Goal: Check status: Check status

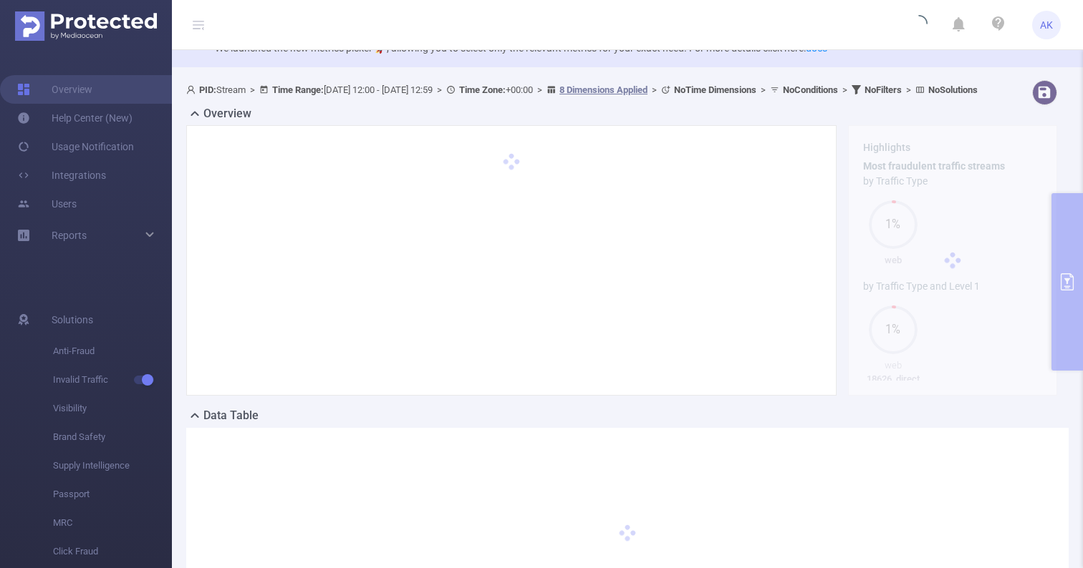
scroll to position [49, 0]
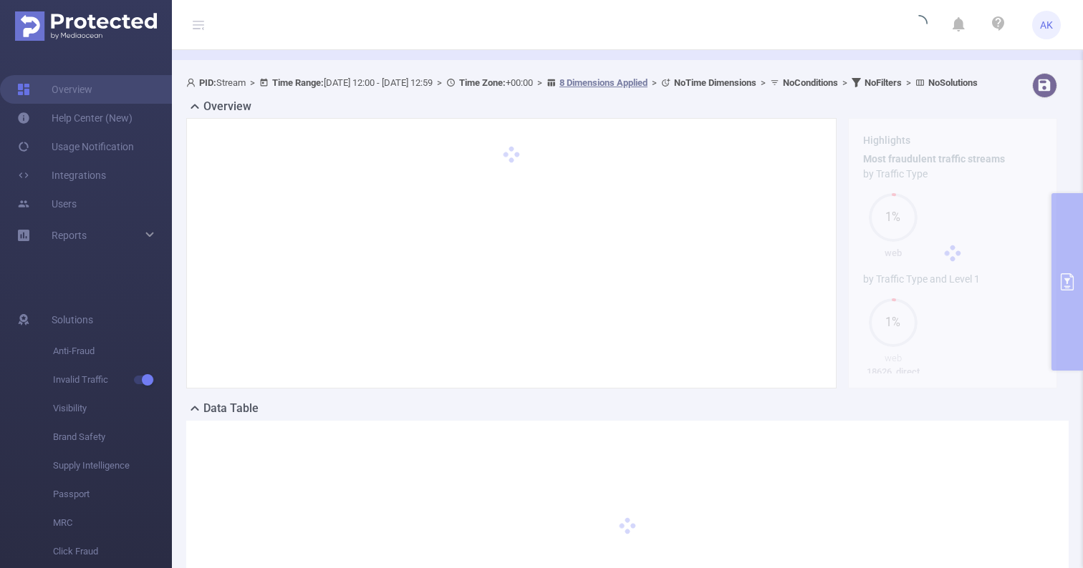
type input "[DATE] 12:00"
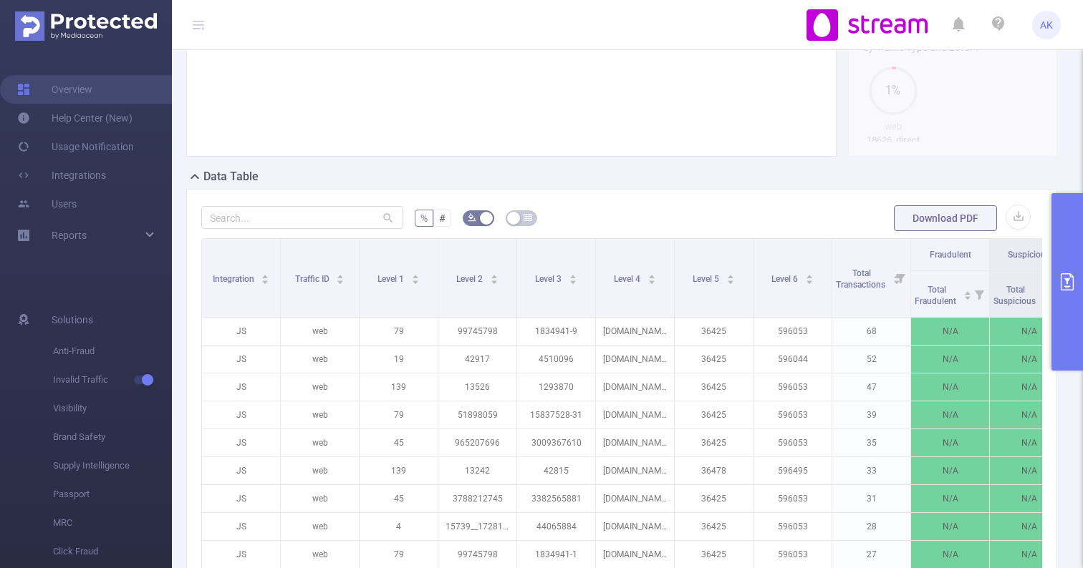
scroll to position [316, 0]
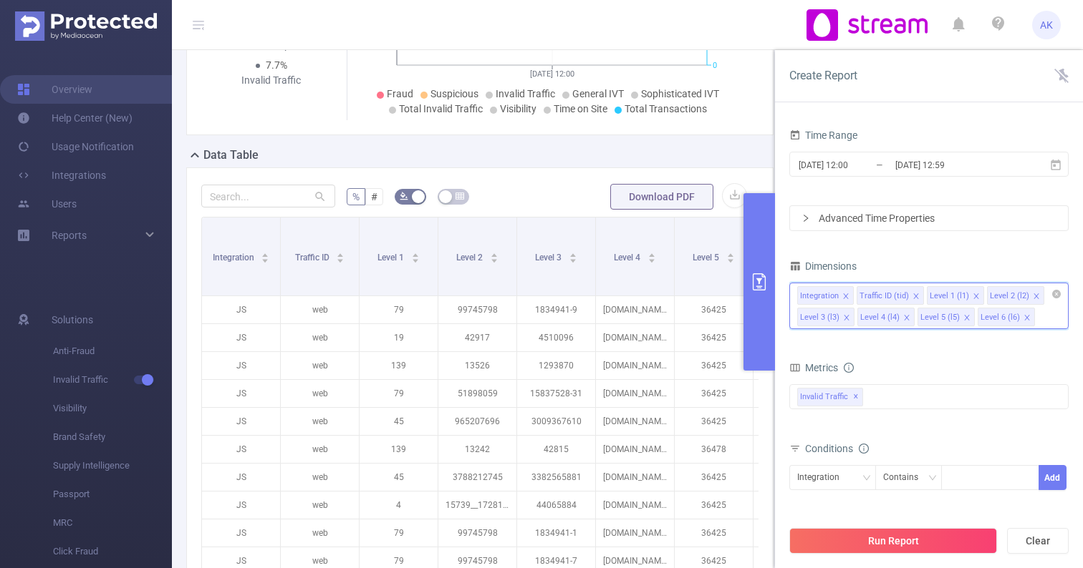
click at [1037, 312] on input at bounding box center [1040, 317] width 7 height 19
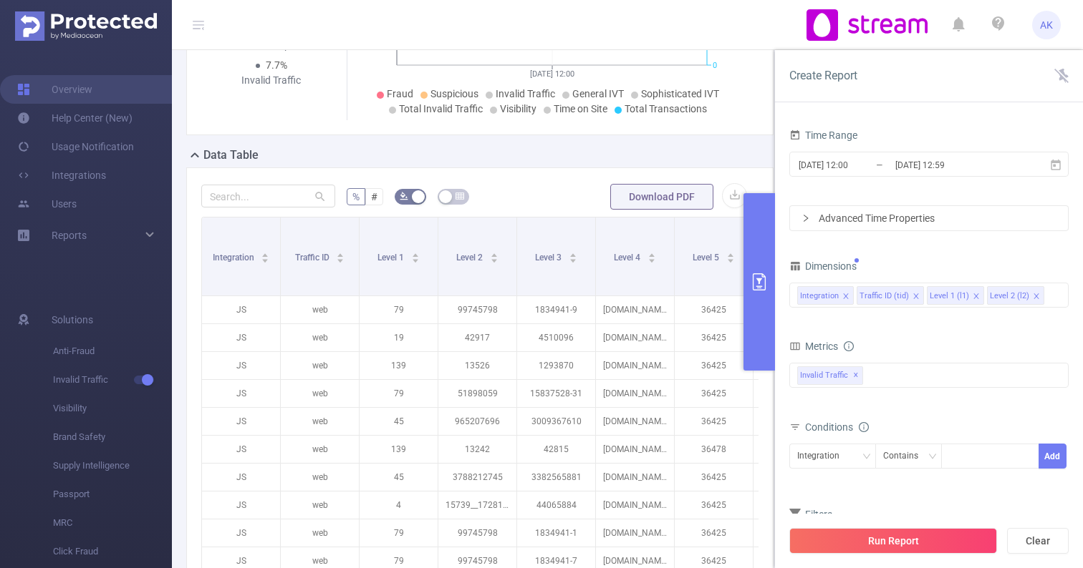
click at [956, 247] on div "Time Range [DATE] 12:00 _ [DATE] 12:59 Advanced Time Properties Dimensions Inte…" at bounding box center [928, 350] width 279 height 450
click at [852, 455] on div "Integration" at bounding box center [832, 457] width 71 height 24
click at [838, 420] on li "Level 2 (l2)" at bounding box center [832, 426] width 87 height 23
click at [987, 465] on div at bounding box center [990, 457] width 82 height 24
paste input "18626"
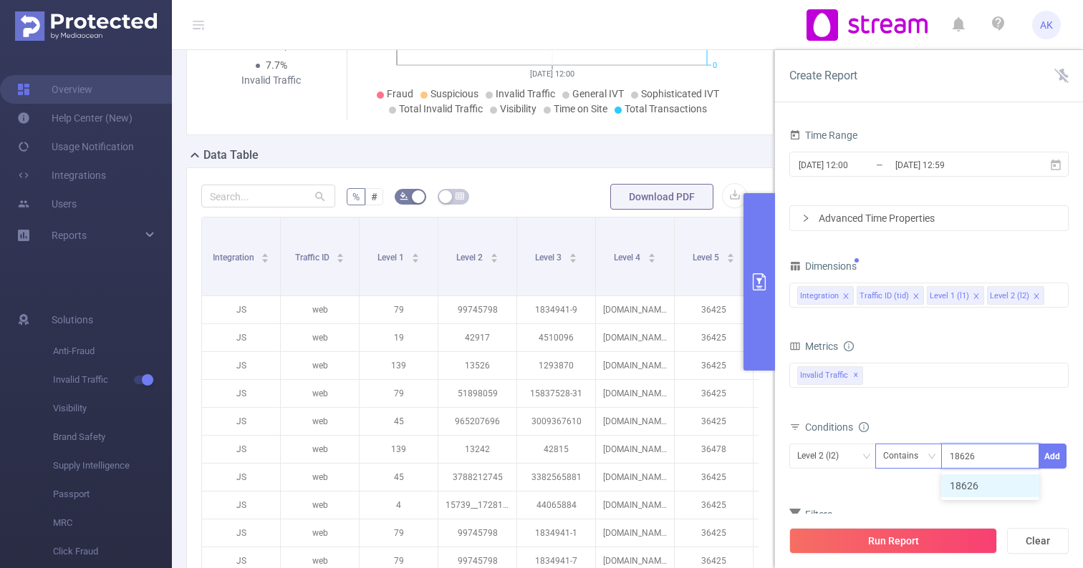
type input "18626"
click at [910, 462] on div "Contains" at bounding box center [905, 457] width 45 height 24
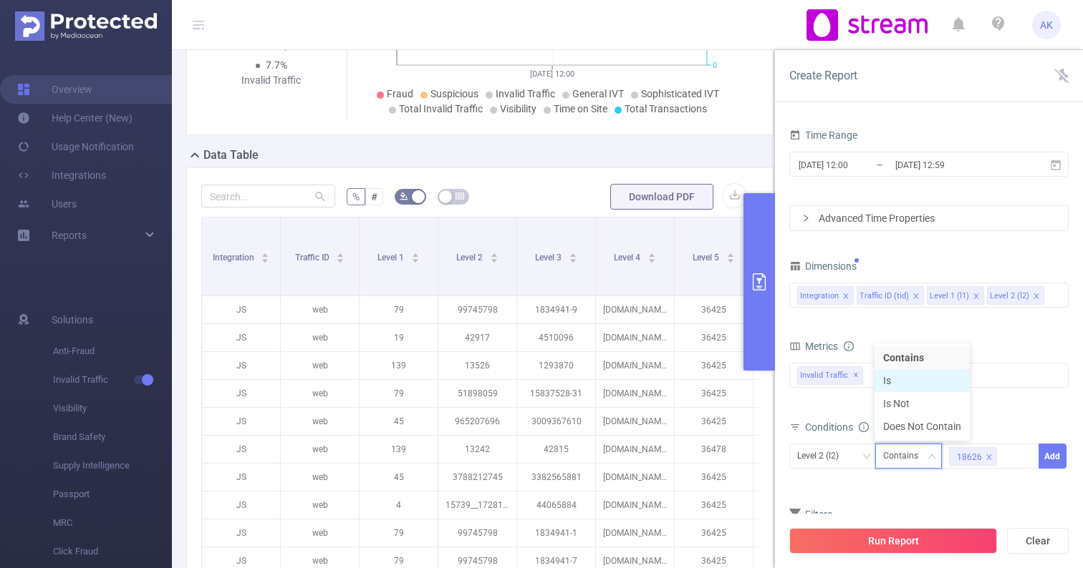
click at [926, 377] on li "Is" at bounding box center [921, 380] width 95 height 23
click at [1049, 450] on button "Add" at bounding box center [1052, 456] width 28 height 25
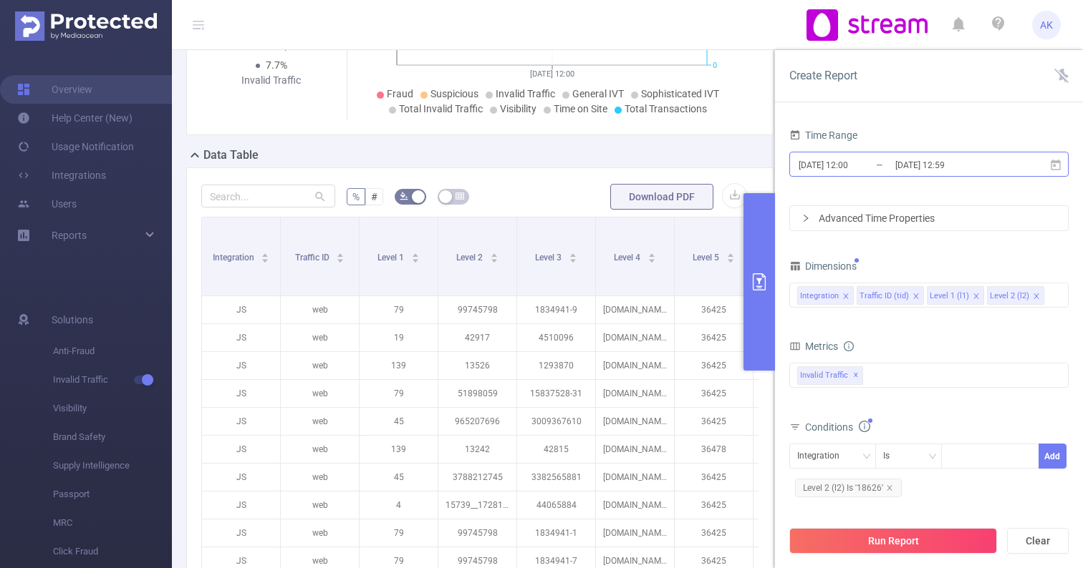
click at [895, 164] on input "[DATE] 12:59" at bounding box center [952, 164] width 116 height 19
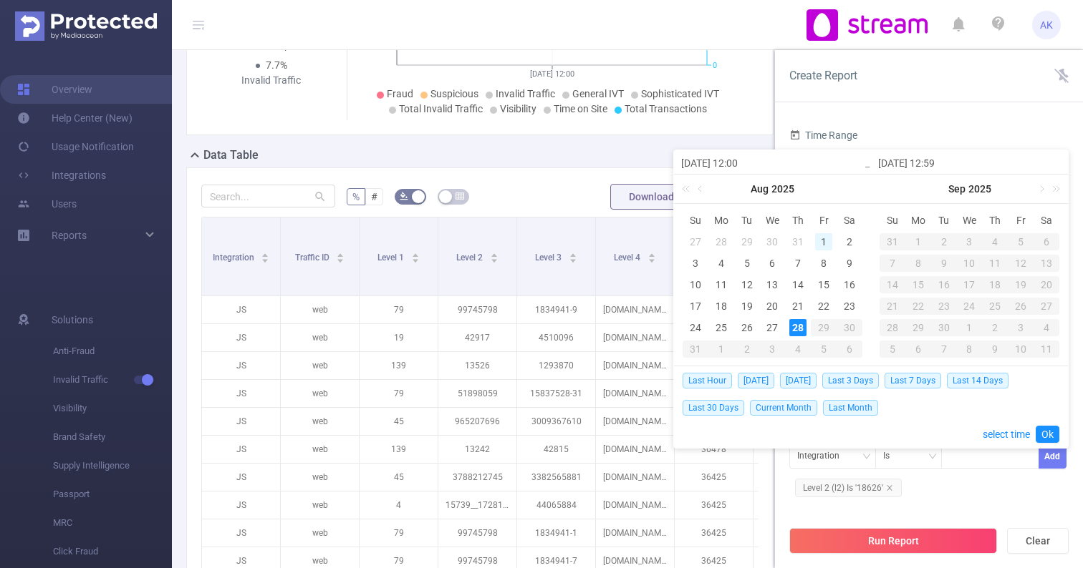
click at [820, 236] on div "1" at bounding box center [823, 241] width 17 height 17
click at [796, 321] on div "28" at bounding box center [797, 327] width 17 height 17
type input "[DATE] 12:00"
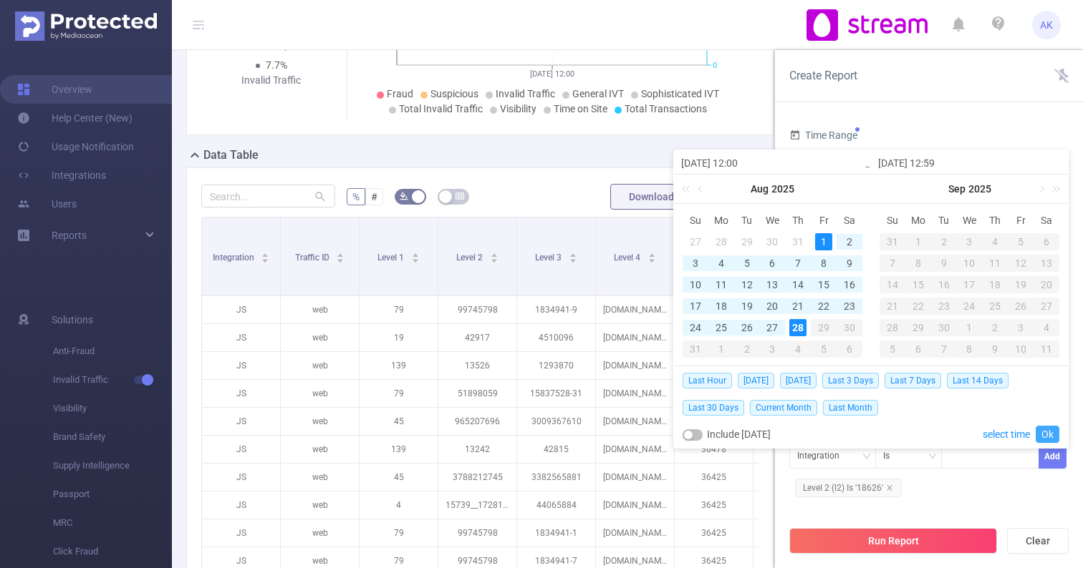
click at [1042, 430] on link "Ok" at bounding box center [1047, 434] width 24 height 17
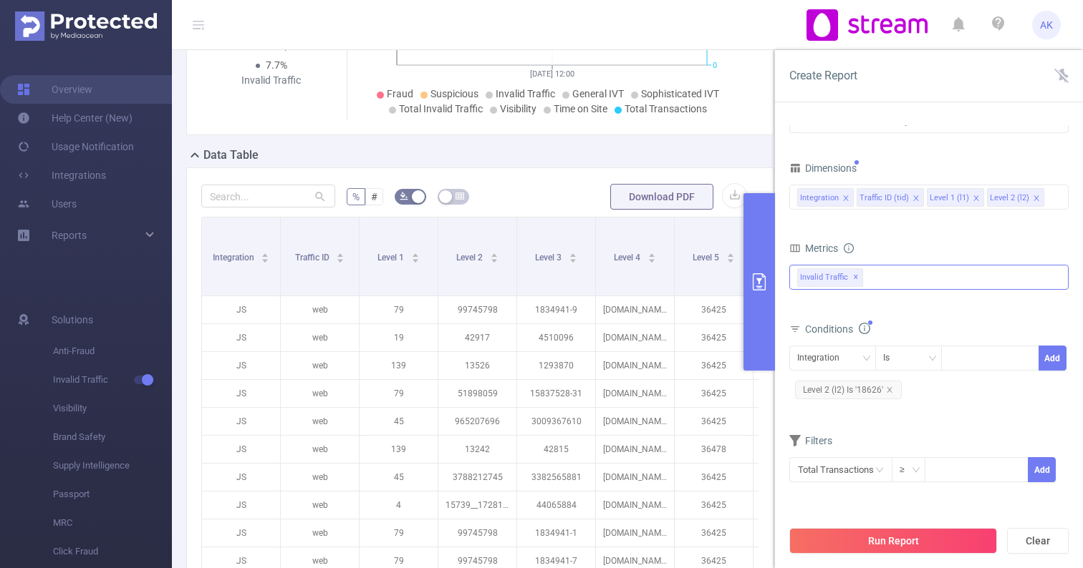
click at [932, 273] on div "Invalid Traffic ✕" at bounding box center [928, 277] width 279 height 25
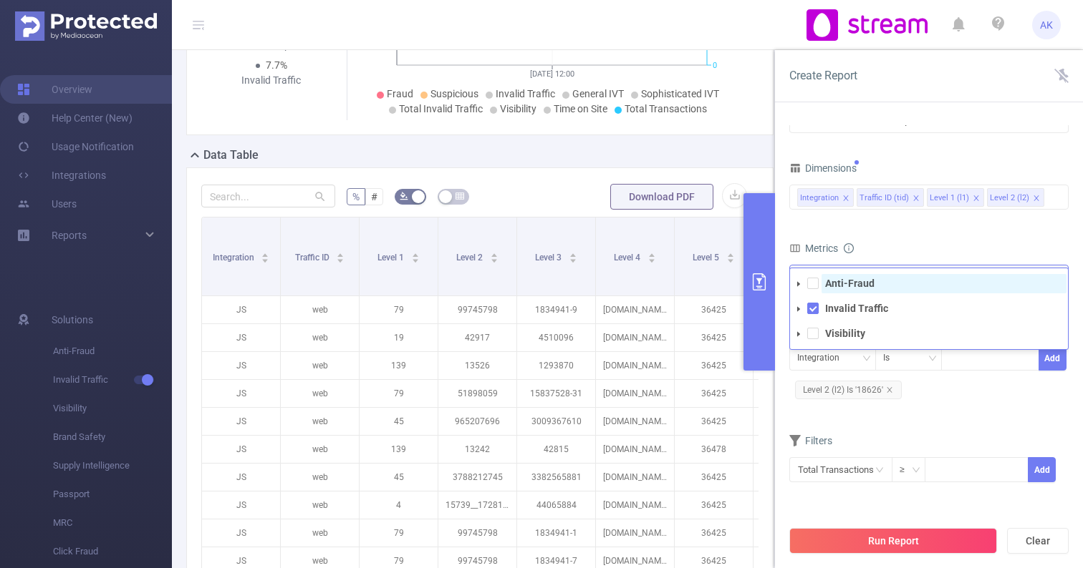
click at [876, 287] on span "Anti-Fraud" at bounding box center [943, 283] width 245 height 19
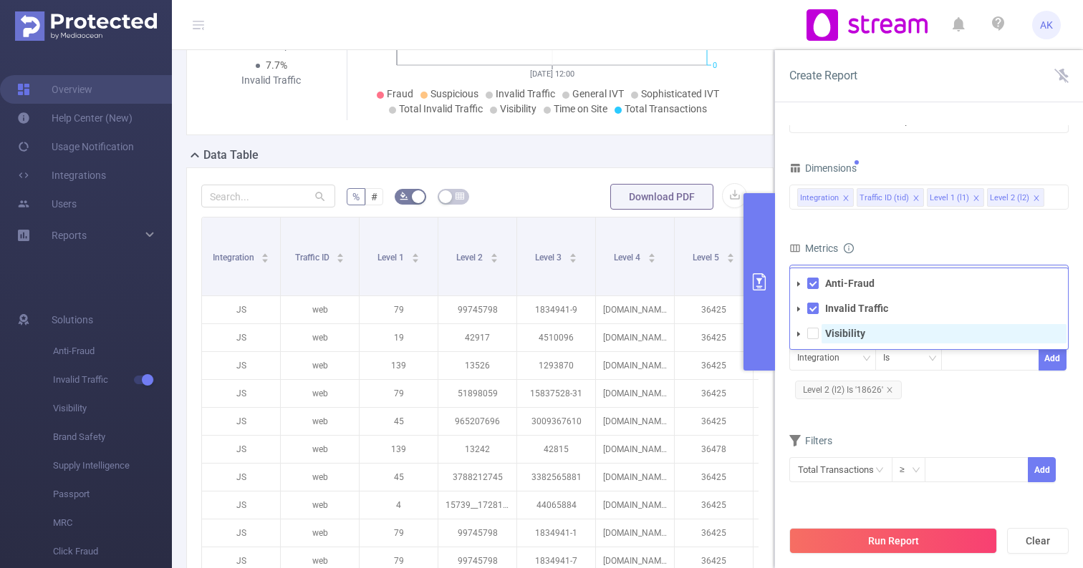
click at [868, 331] on span "Visibility" at bounding box center [943, 333] width 245 height 19
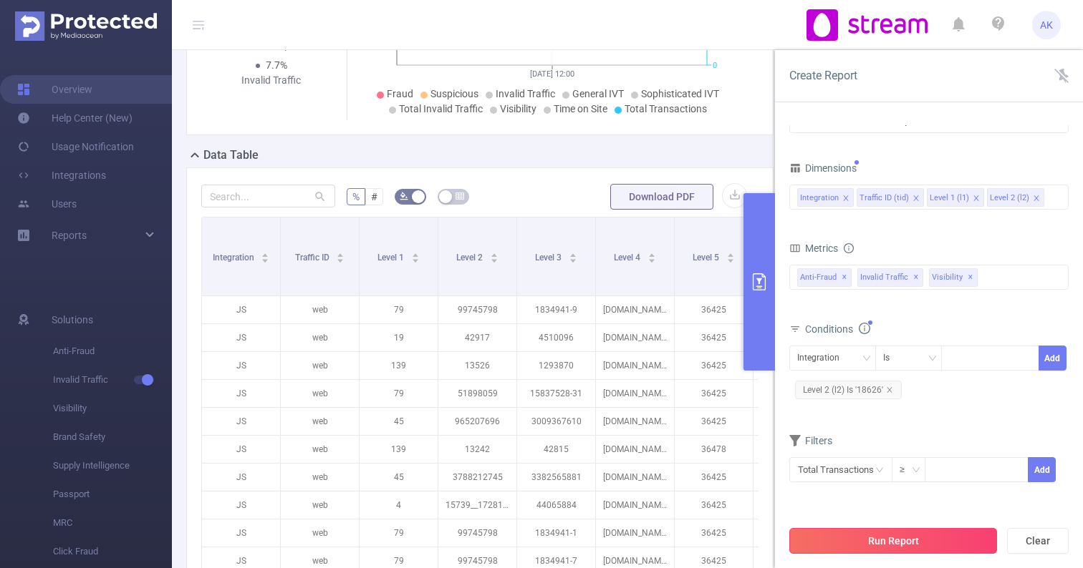
click at [934, 539] on button "Run Report" at bounding box center [893, 541] width 208 height 26
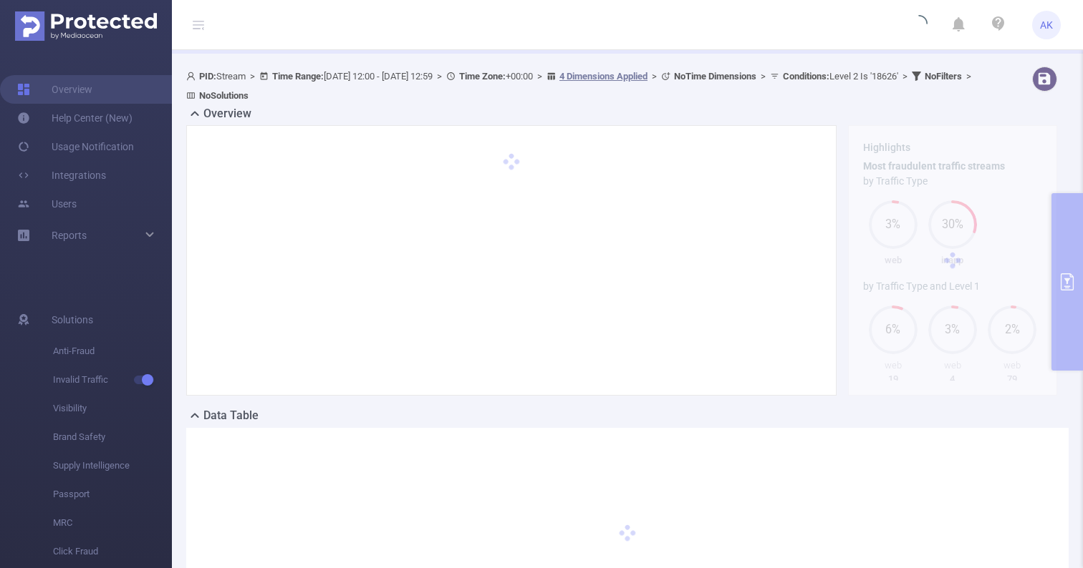
scroll to position [0, 0]
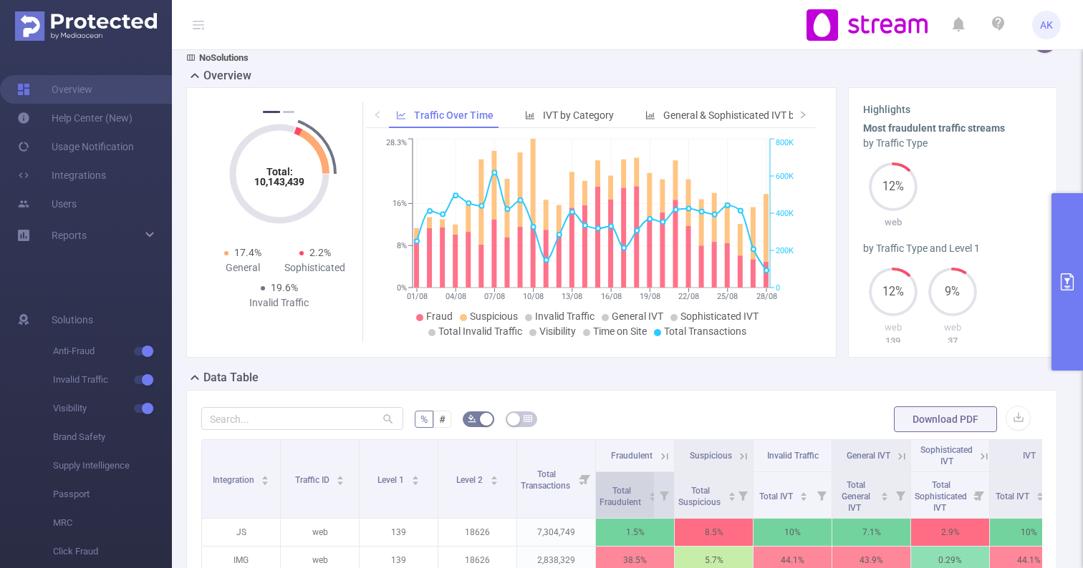
scroll to position [86, 0]
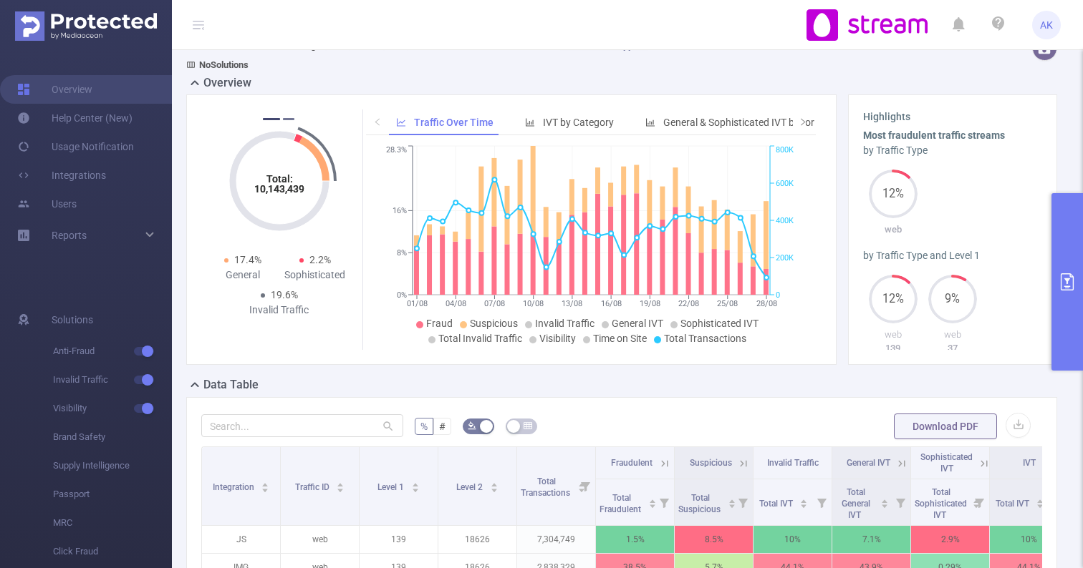
click at [289, 120] on button "2" at bounding box center [288, 119] width 11 height 2
click at [267, 115] on icon "Total: 10,143,439 Total: 10,143,439" at bounding box center [279, 181] width 143 height 143
click at [267, 120] on button "1" at bounding box center [268, 119] width 11 height 2
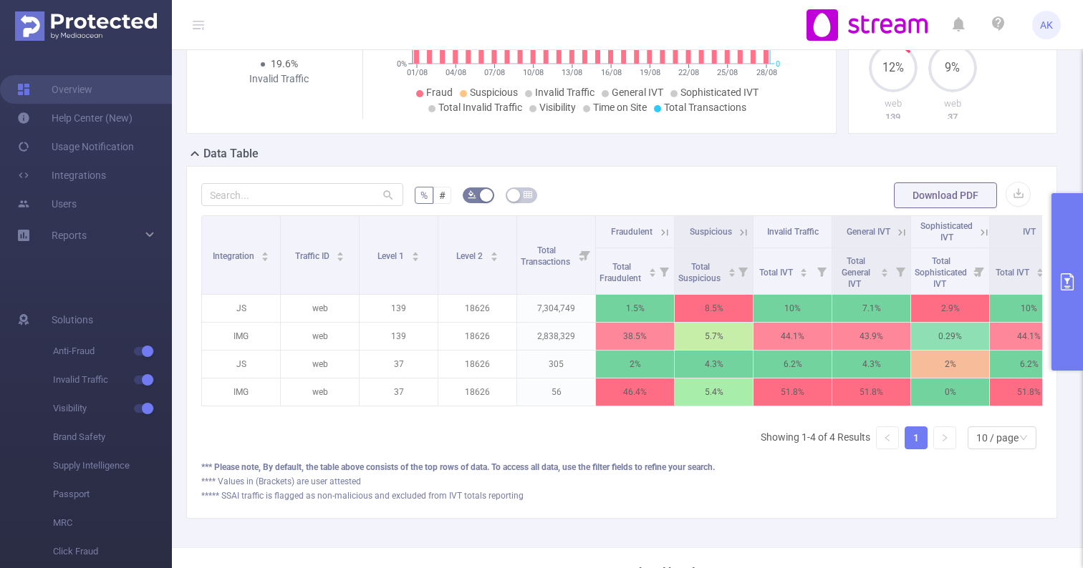
scroll to position [357, 0]
